Goal: Transaction & Acquisition: Book appointment/travel/reservation

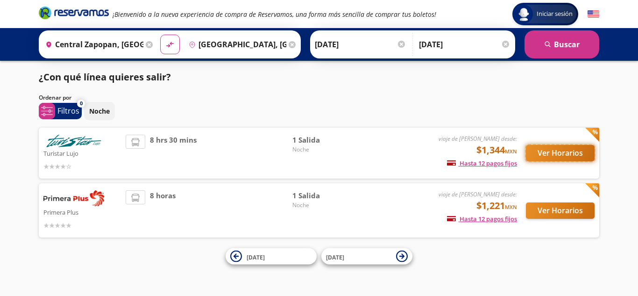
click at [551, 151] on button "Ver Horarios" at bounding box center [560, 153] width 69 height 16
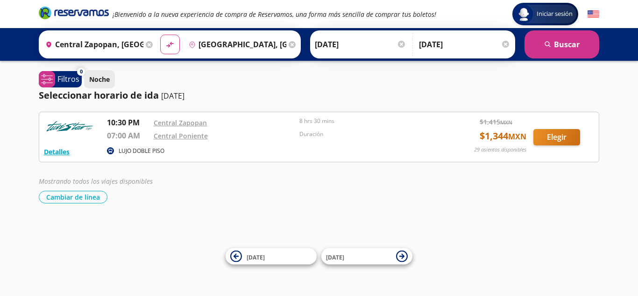
click at [104, 81] on p "Noche" at bounding box center [99, 79] width 21 height 10
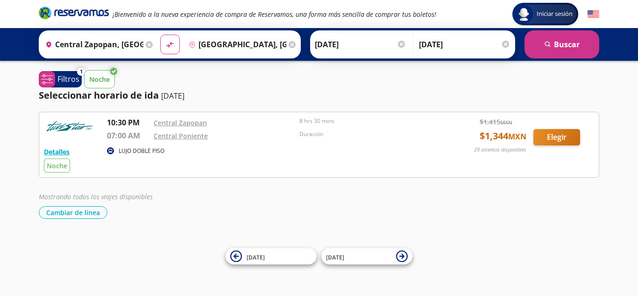
click at [102, 78] on p "Noche" at bounding box center [99, 79] width 21 height 10
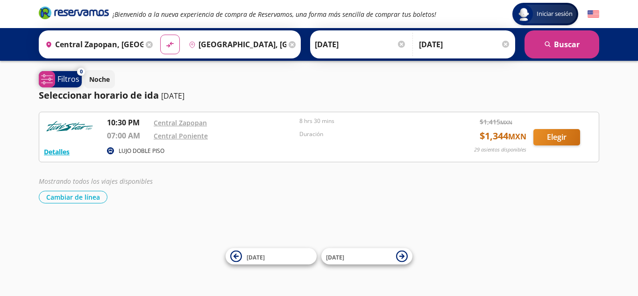
click at [68, 81] on p "Filtros" at bounding box center [68, 78] width 22 height 11
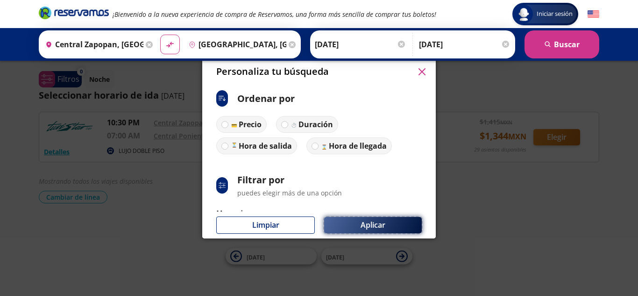
click at [362, 222] on button "Aplicar" at bounding box center [373, 225] width 98 height 16
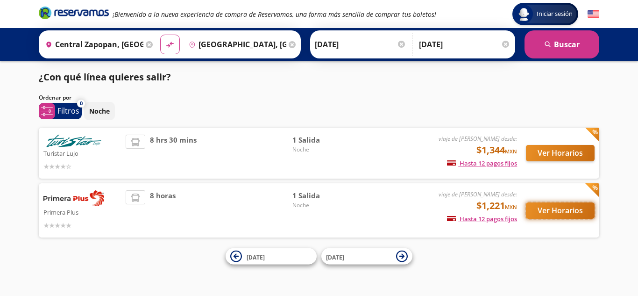
click at [561, 215] on button "Ver Horarios" at bounding box center [560, 210] width 69 height 16
